Goal: Navigation & Orientation: Find specific page/section

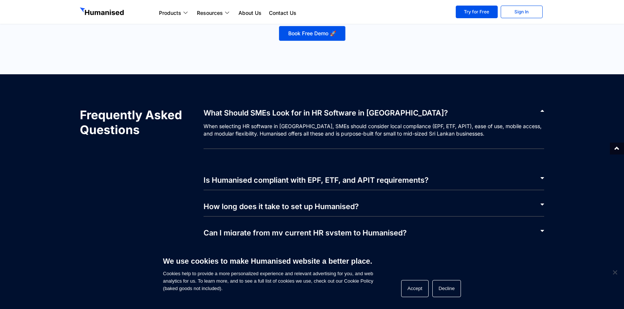
scroll to position [3577, 0]
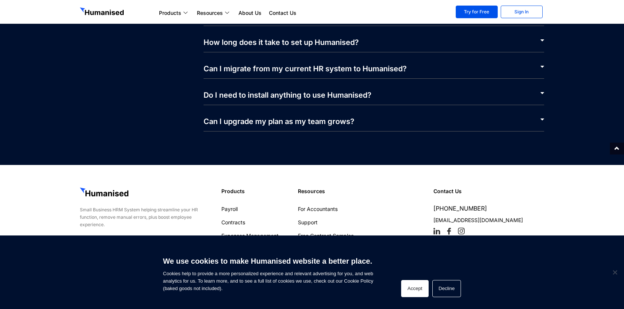
click at [409, 290] on button "Accept" at bounding box center [414, 288] width 27 height 17
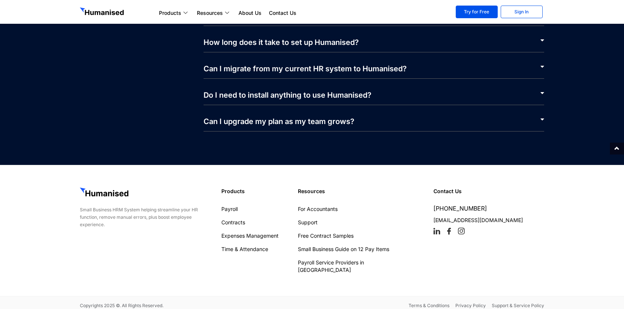
click at [144, 247] on div "Small Business HRM System helping streamline your HR function, remove manual er…" at bounding box center [146, 231] width 141 height 94
click at [437, 302] on link "Terms & Conditions" at bounding box center [428, 305] width 41 height 7
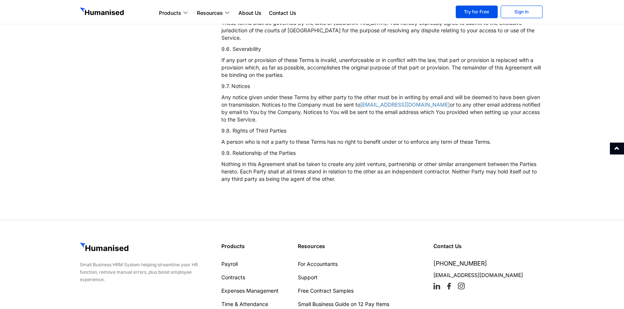
scroll to position [5128, 0]
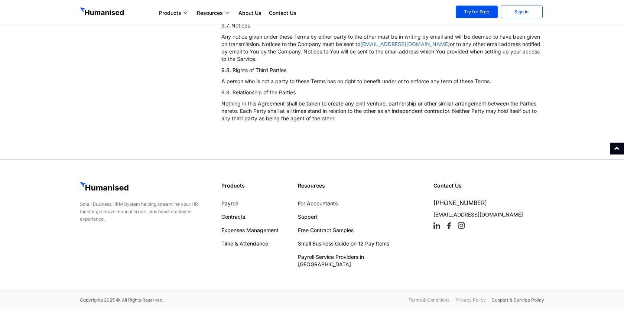
click at [464, 298] on link "Privacy Policy" at bounding box center [470, 299] width 30 height 7
